Goal: Task Accomplishment & Management: Manage account settings

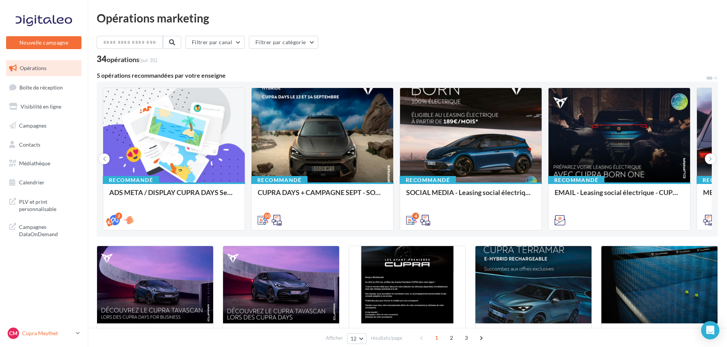
click at [78, 333] on icon at bounding box center [78, 333] width 4 height 6
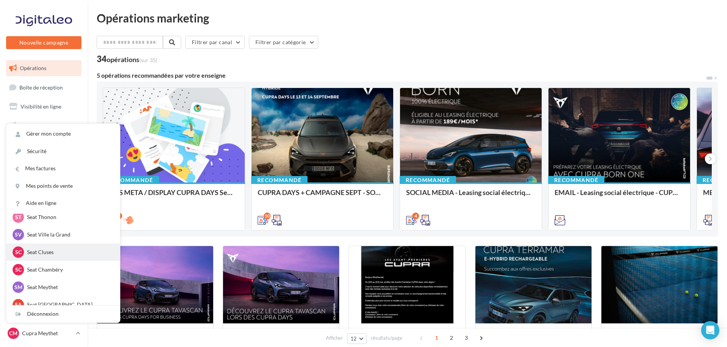
scroll to position [114, 0]
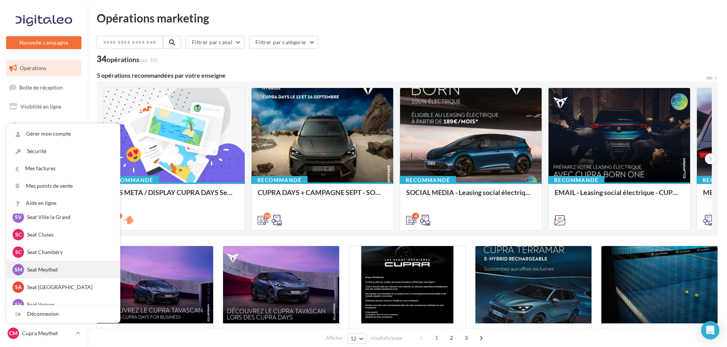
click at [43, 269] on p "Seat Meythet" at bounding box center [69, 270] width 84 height 8
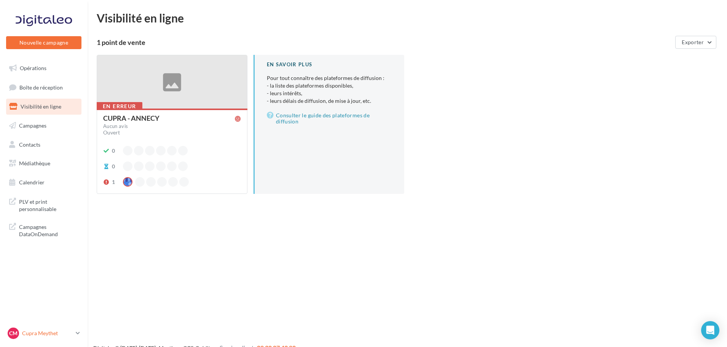
click at [67, 339] on link "CM Cupra Meythet cupra_annecy" at bounding box center [43, 333] width 75 height 14
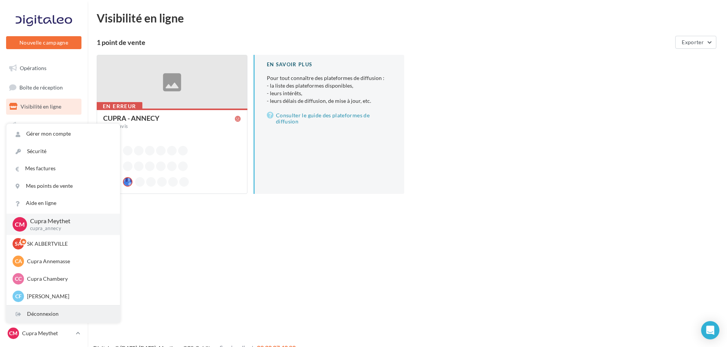
click at [67, 311] on div "Déconnexion" at bounding box center [62, 313] width 113 height 17
